Goal: Communication & Community: Share content

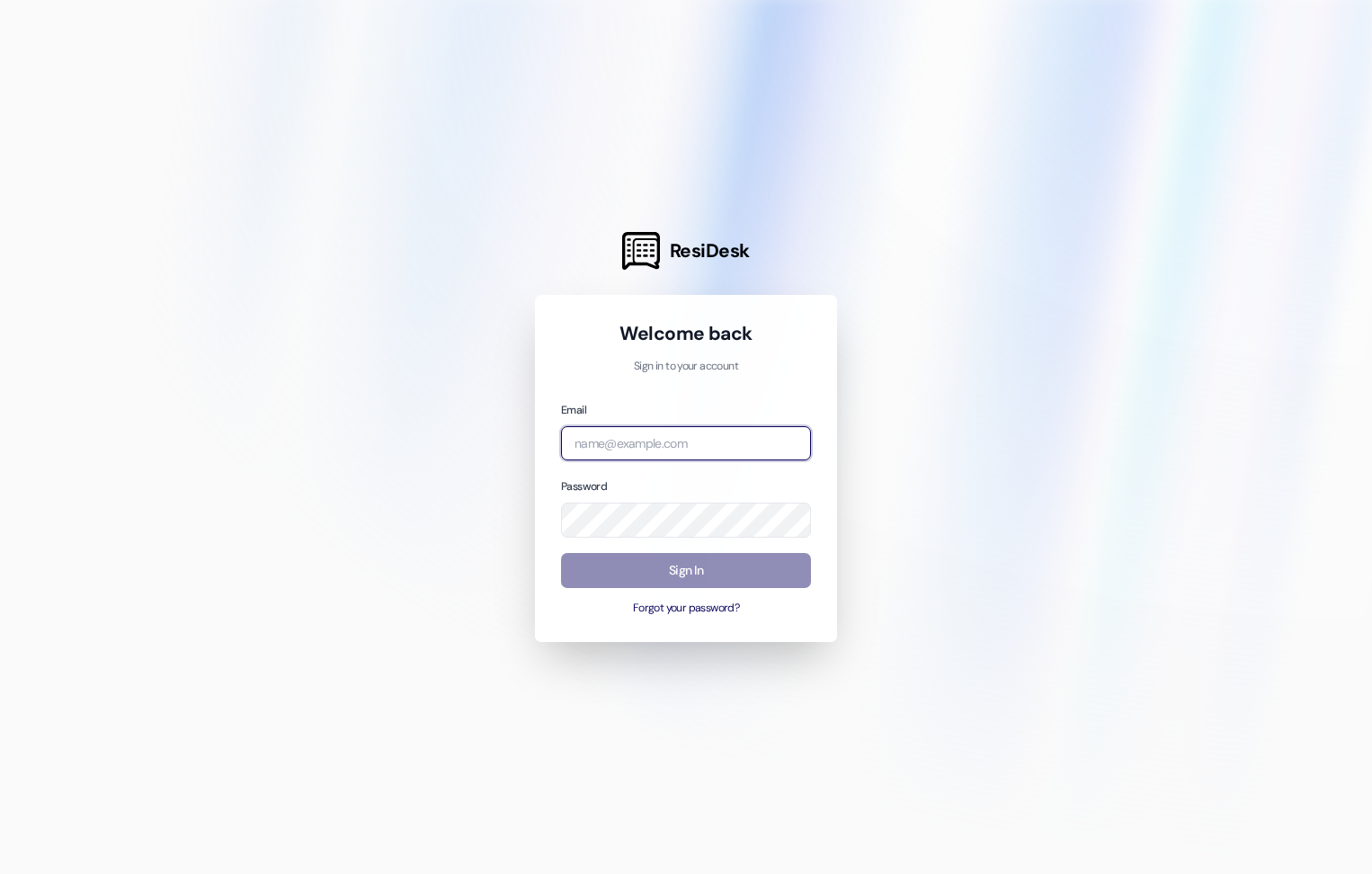
type input "[EMAIL_ADDRESS][DOMAIN_NAME]"
click at [651, 560] on button "Sign In" at bounding box center [686, 571] width 250 height 35
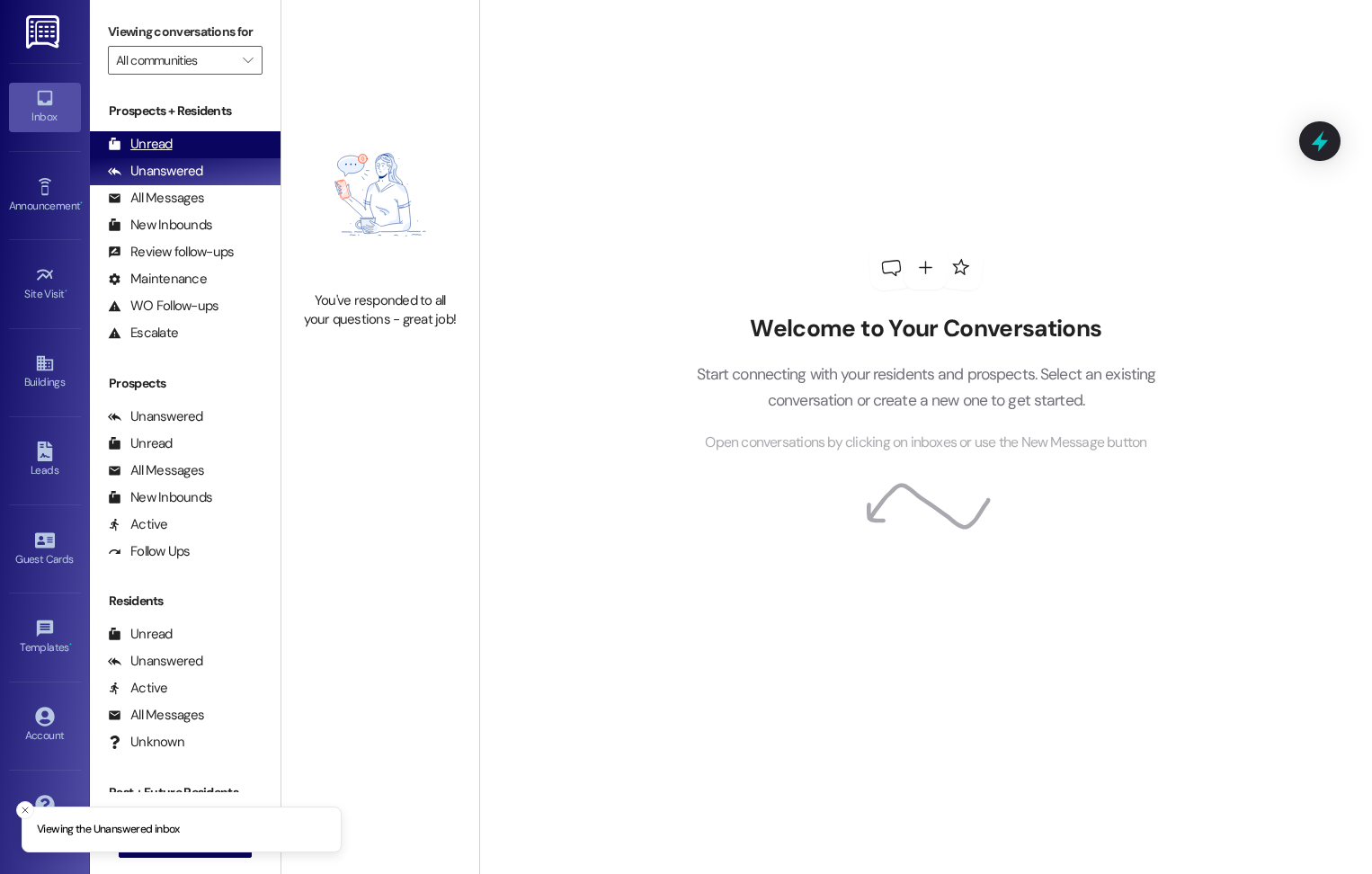
click at [142, 143] on div "Unread" at bounding box center [140, 143] width 65 height 18
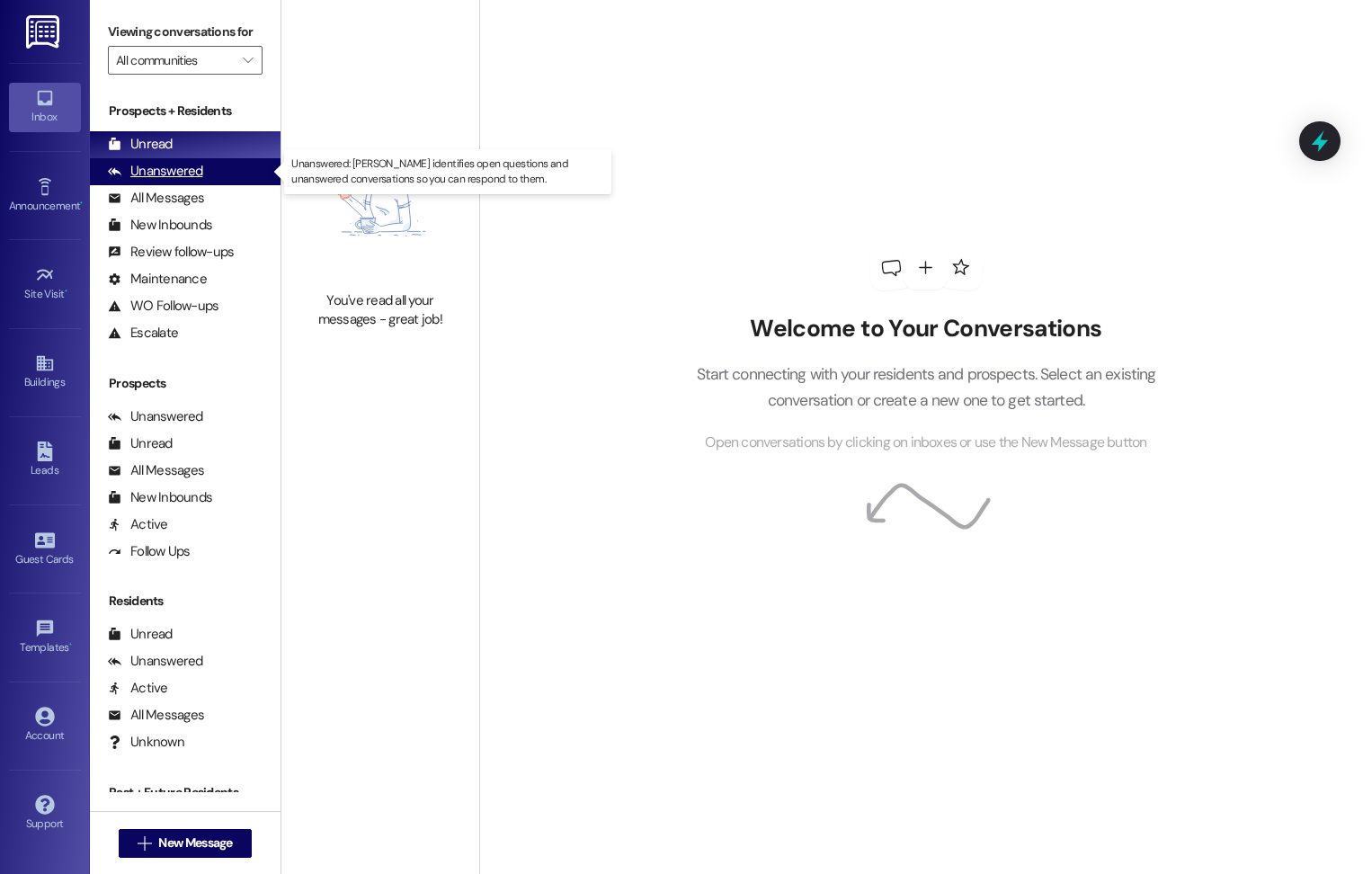
click at [148, 174] on div "Unanswered" at bounding box center [155, 171] width 95 height 18
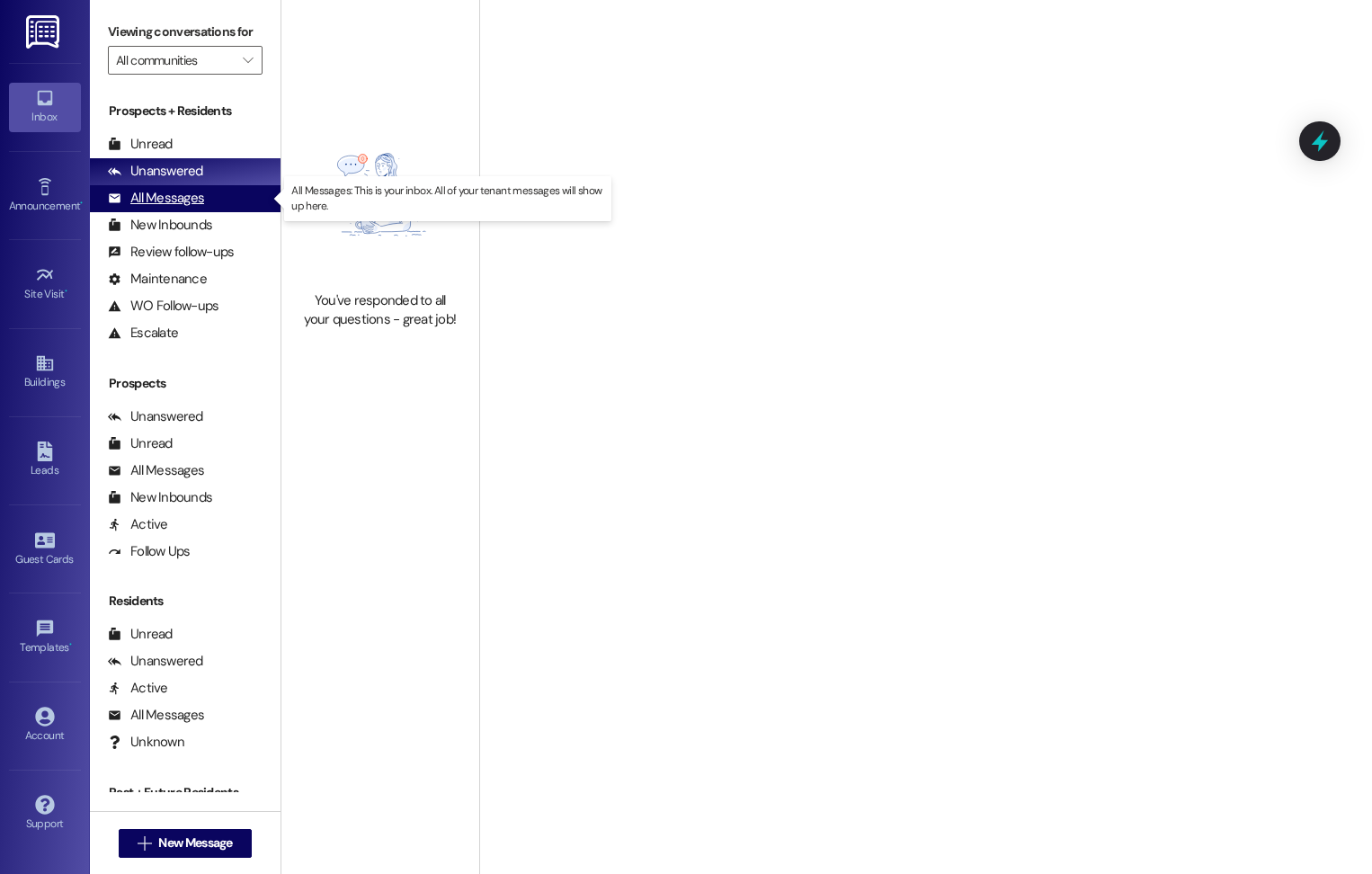
click at [156, 197] on div "All Messages" at bounding box center [155, 198] width 96 height 18
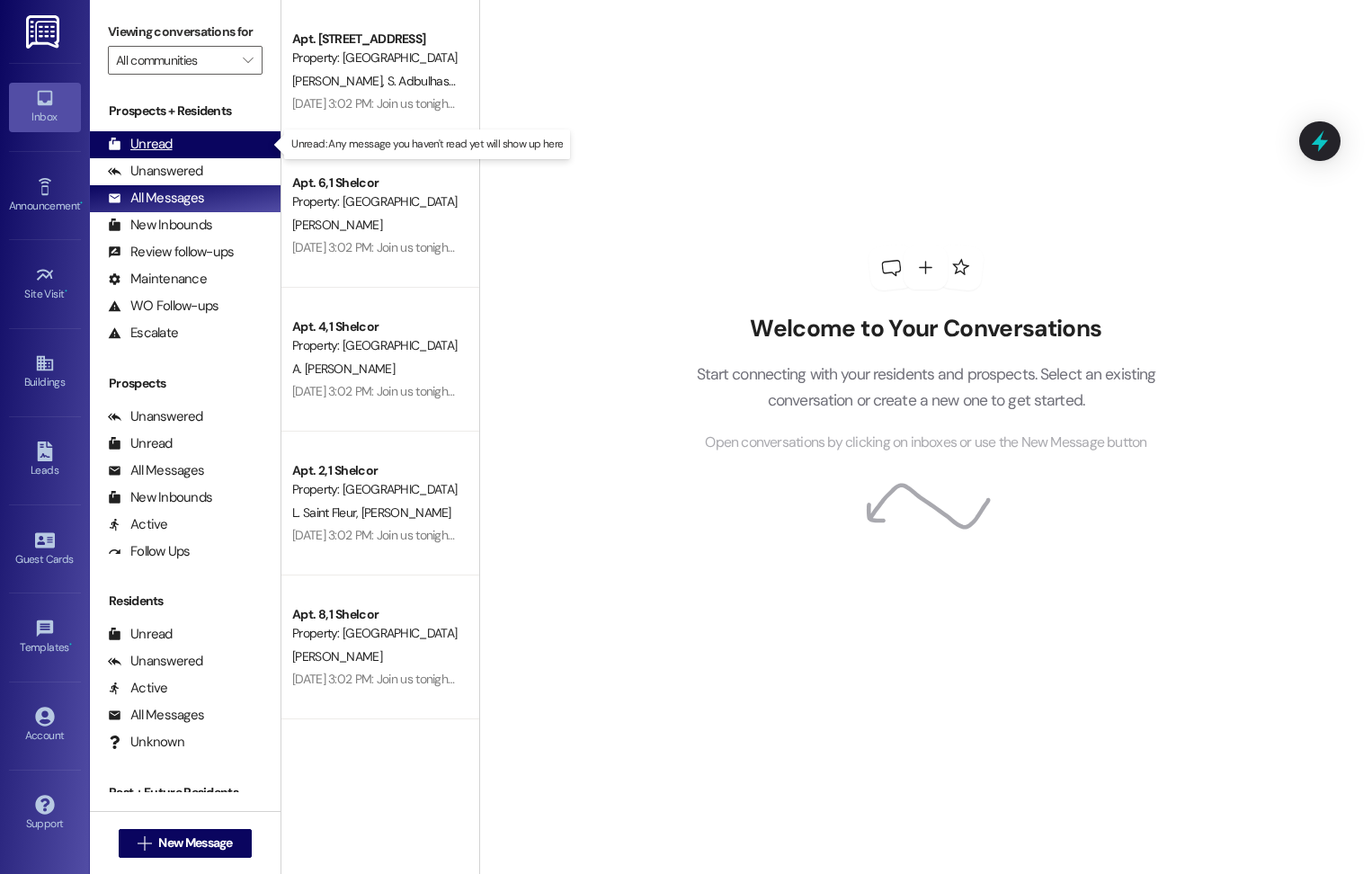
click at [144, 140] on div "Unread" at bounding box center [140, 143] width 65 height 18
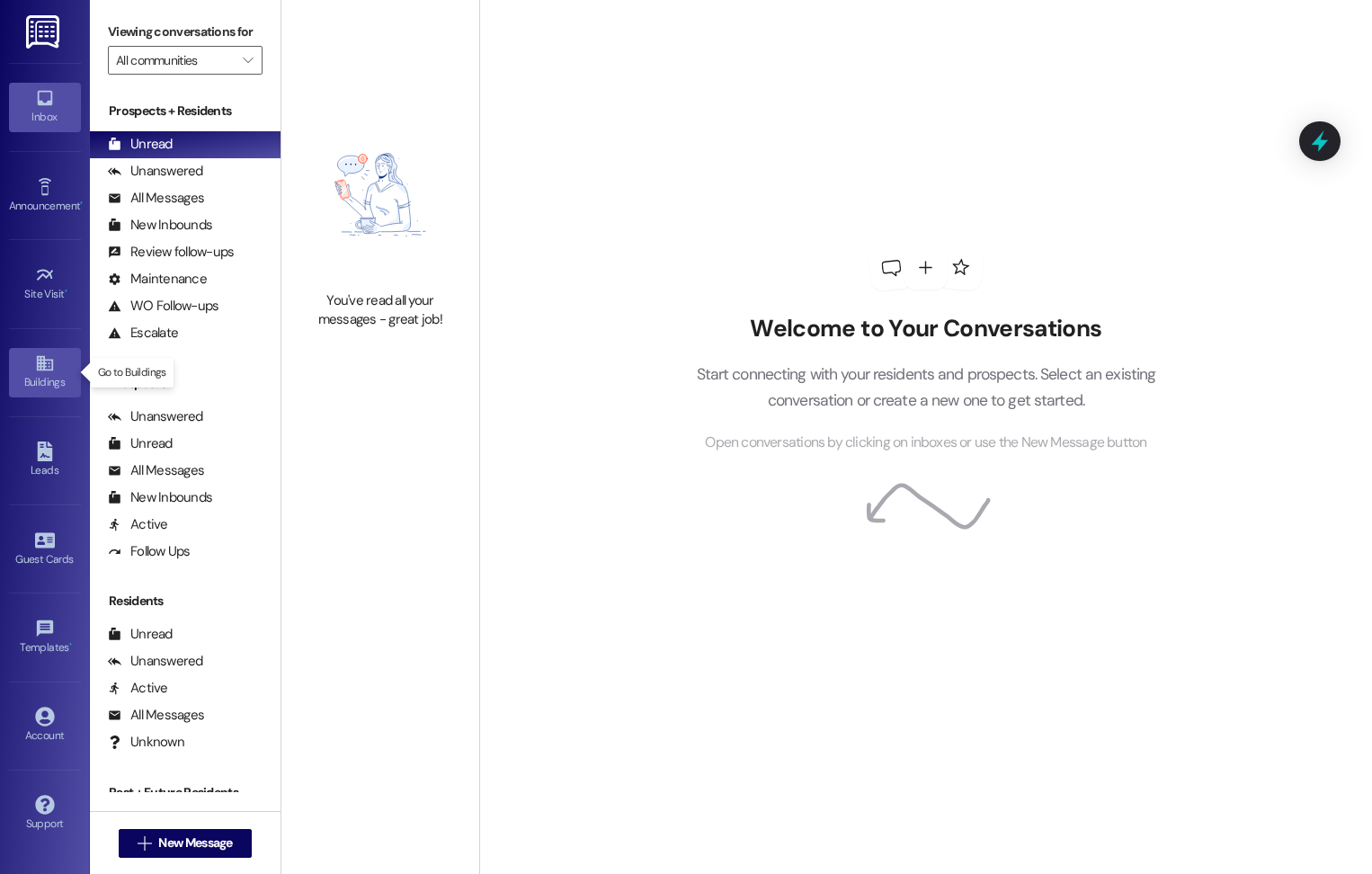
click at [48, 355] on icon at bounding box center [45, 363] width 19 height 19
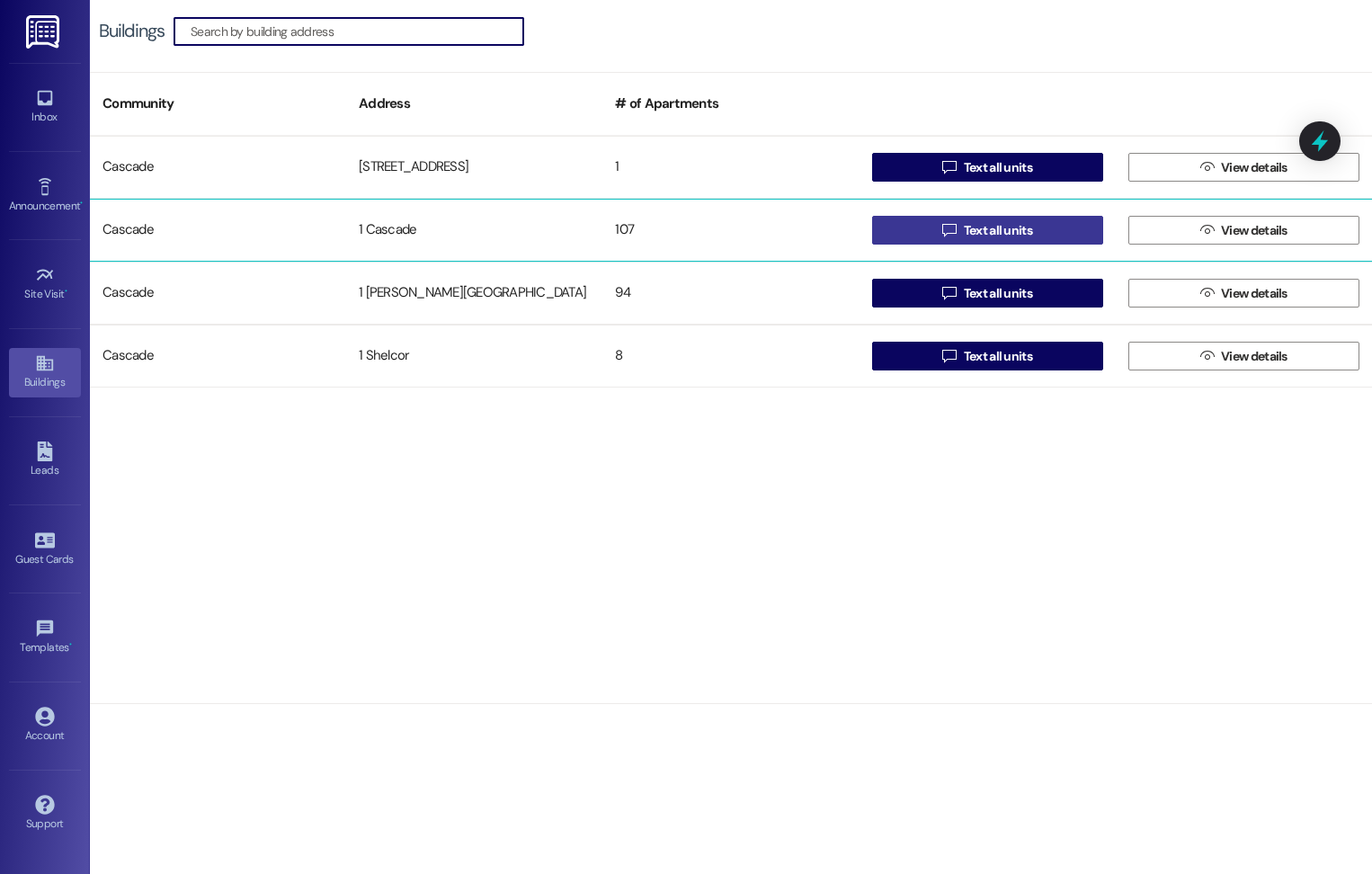
click at [1037, 233] on button " Text all units" at bounding box center [987, 231] width 231 height 29
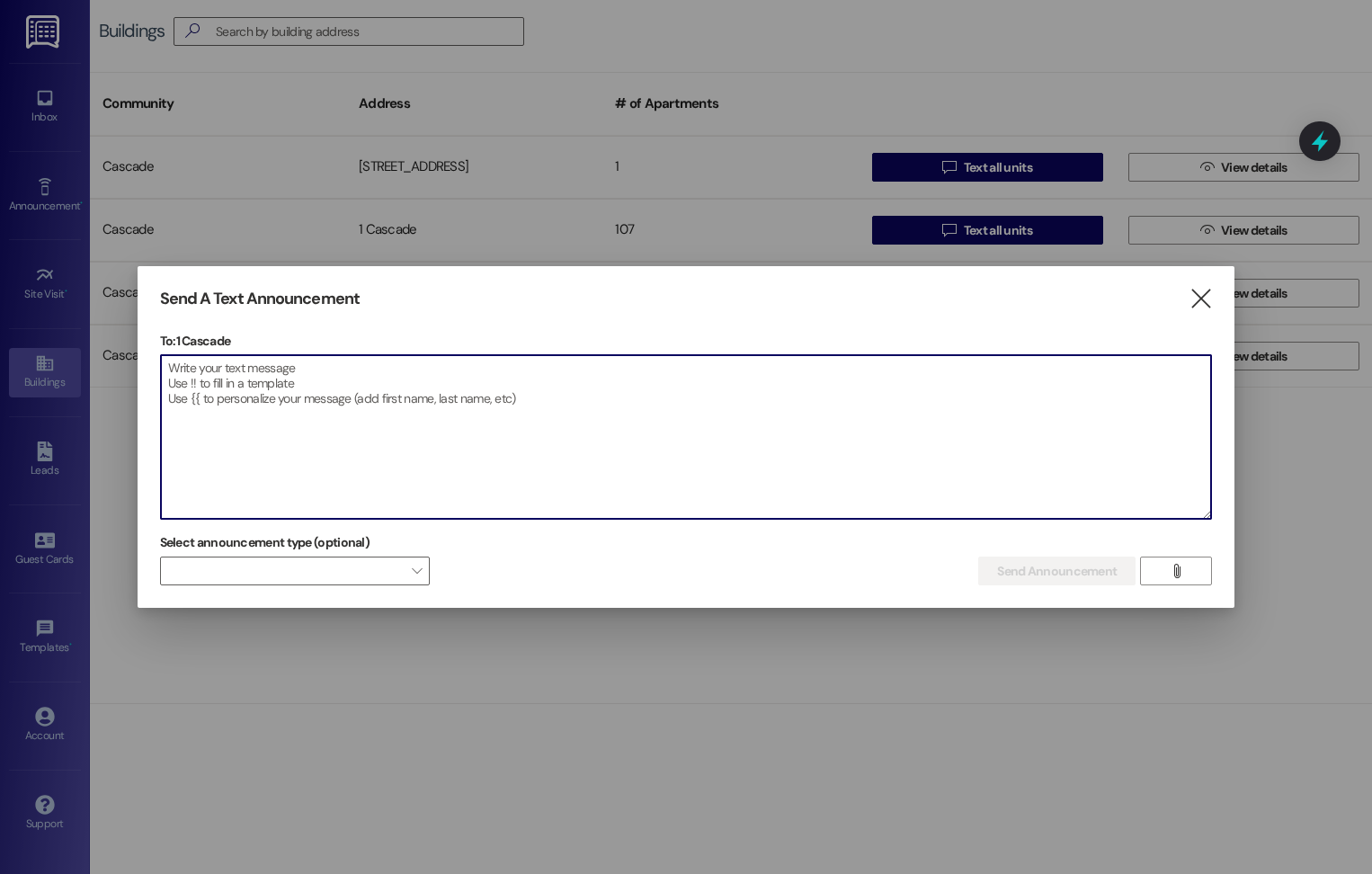
click at [322, 381] on textarea at bounding box center [686, 436] width 1050 height 164
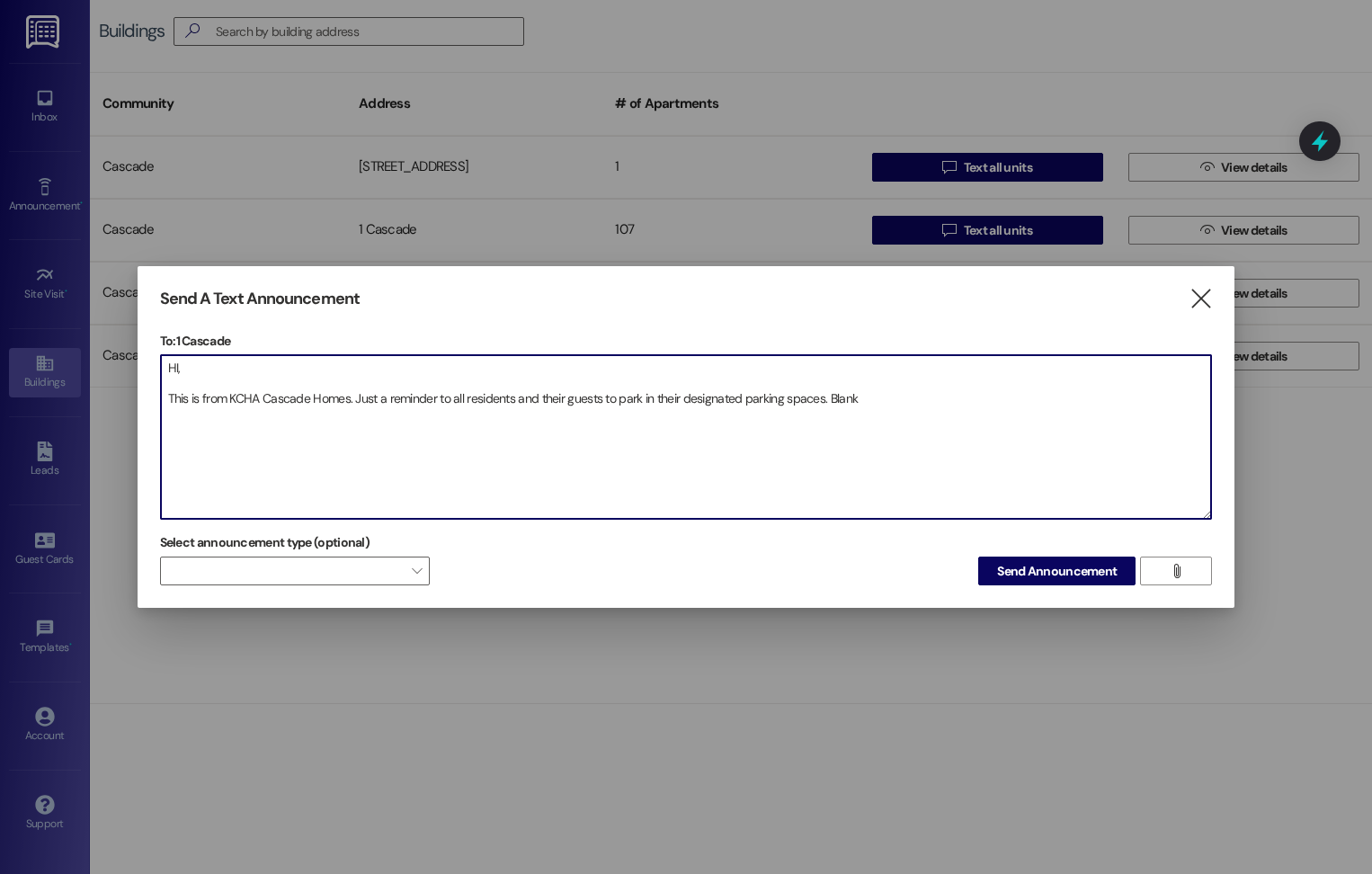
click at [898, 397] on textarea "HI, This is from KCHA Cascade Homes. Just a reminder to all residents and their…" at bounding box center [686, 436] width 1050 height 164
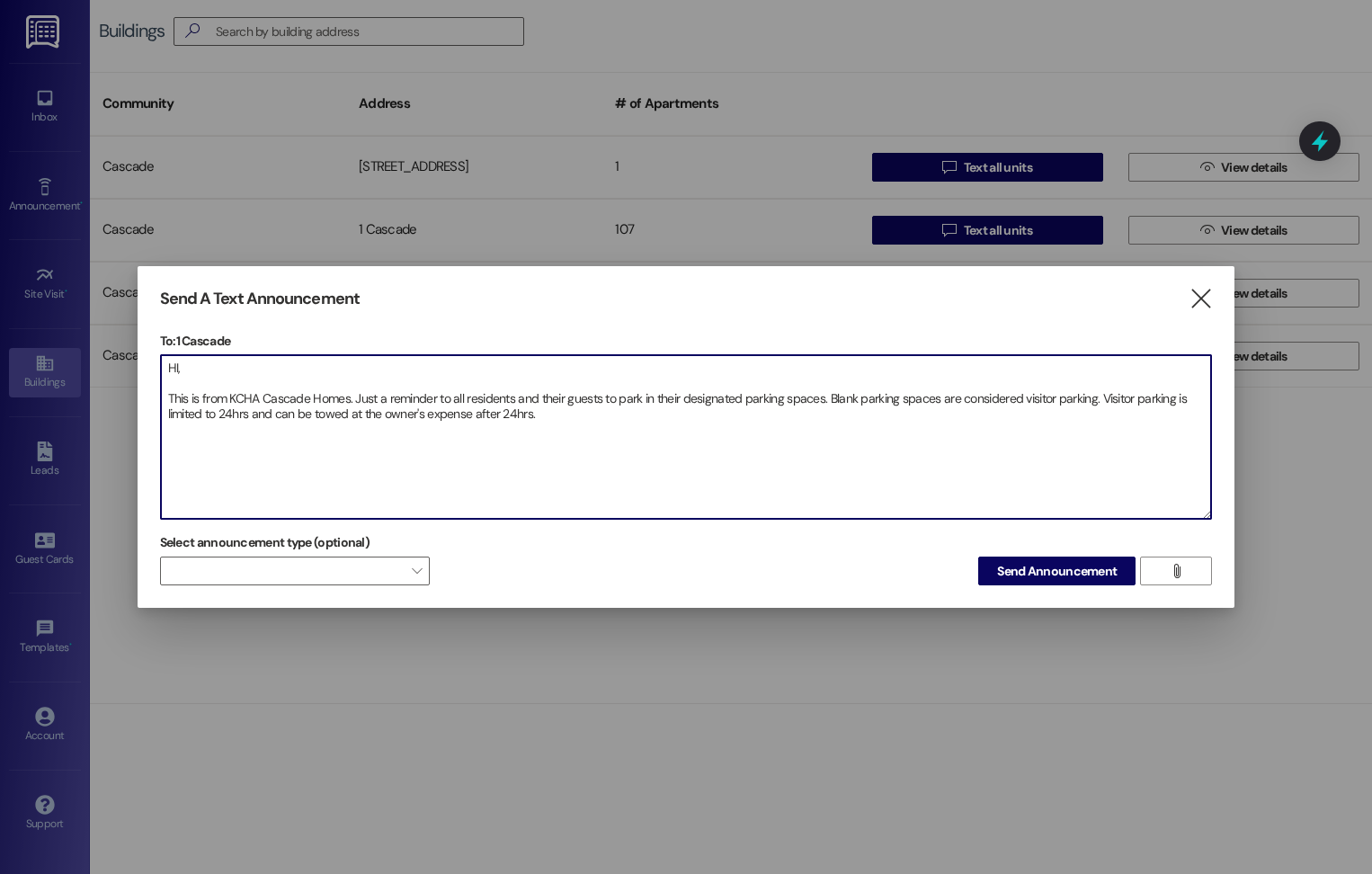
click at [556, 412] on textarea "HI, This is from KCHA Cascade Homes. Just a reminder to all residents and their…" at bounding box center [686, 436] width 1050 height 164
click at [178, 366] on textarea "HI, This is from KCHA Cascade Homes. Just a reminder to all residents and their…" at bounding box center [686, 436] width 1050 height 164
click at [351, 393] on textarea "Hi, This is from KCHA Cascade Homes. Just a reminder to all residents and their…" at bounding box center [686, 436] width 1050 height 164
type textarea "Hi, This is from KCHA Cascade Homes Management. Just a reminder to all resident…"
click at [1035, 575] on span "Send Announcement" at bounding box center [1056, 571] width 119 height 18
